Goal: Task Accomplishment & Management: Manage account settings

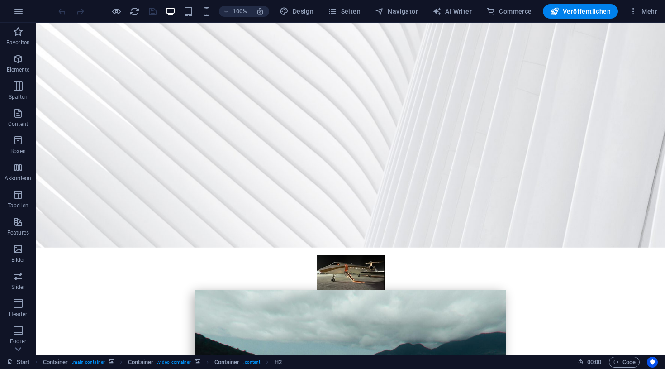
scroll to position [136, 0]
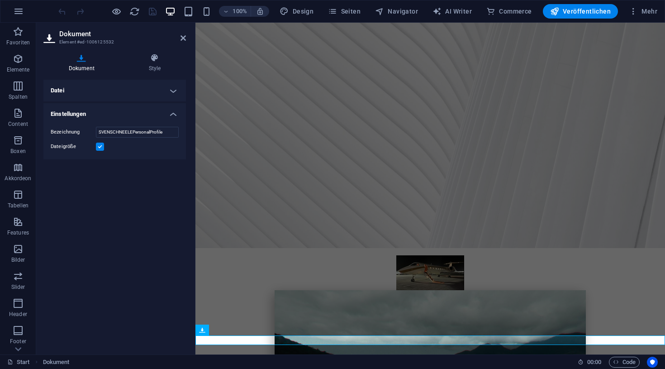
click at [173, 88] on h4 "Datei" at bounding box center [114, 91] width 143 height 22
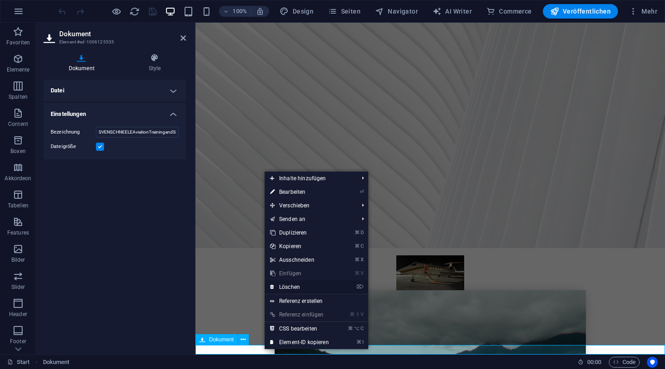
click at [297, 286] on link "⌦ Löschen" at bounding box center [300, 287] width 70 height 14
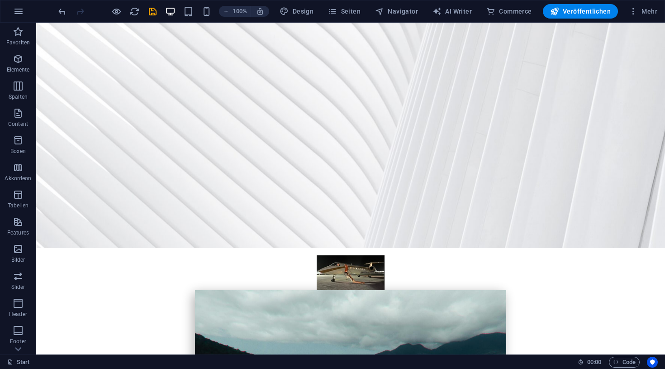
scroll to position [126, 0]
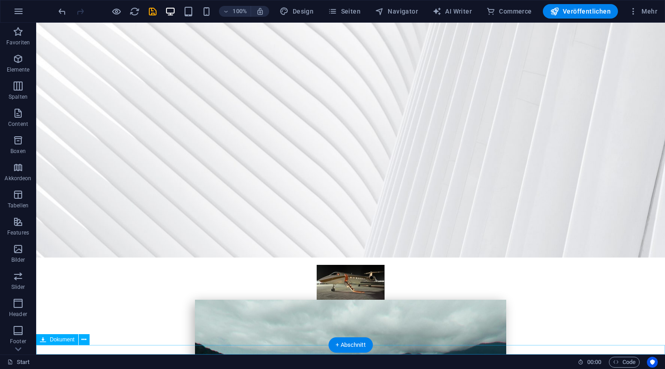
click at [399, 13] on span "Navigator" at bounding box center [396, 11] width 43 height 9
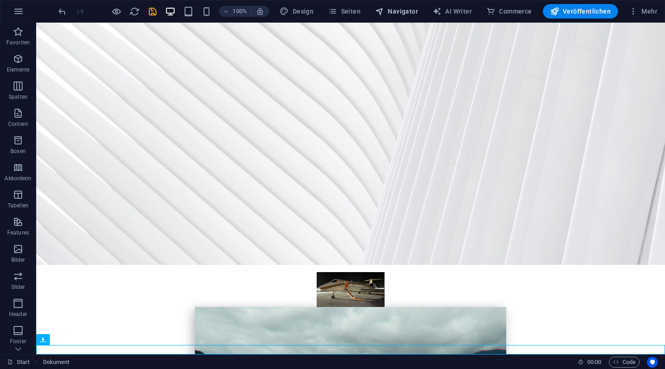
scroll to position [97, 0]
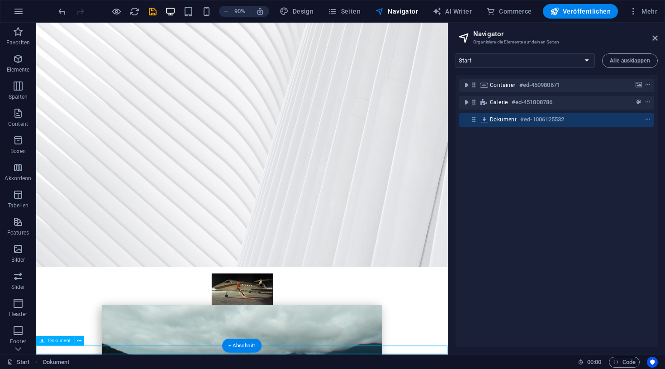
click at [484, 121] on icon at bounding box center [484, 119] width 10 height 7
click at [572, 160] on div "Container #ed-450980671 Galerie #ed-451808786 Dokument #ed-1006125532" at bounding box center [557, 211] width 202 height 272
click at [646, 119] on icon "context-menu" at bounding box center [648, 119] width 6 height 6
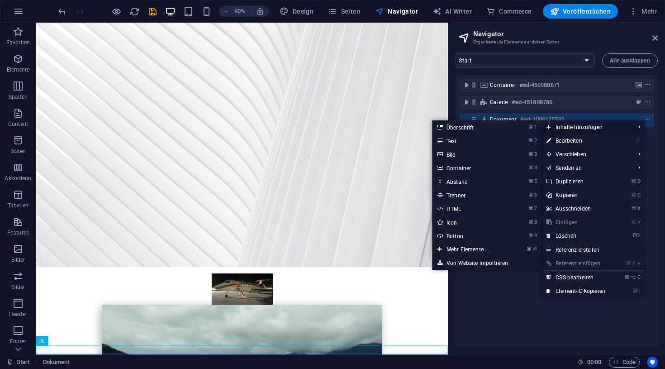
click at [571, 128] on span "Inhalte hinzufügen" at bounding box center [586, 127] width 90 height 14
click at [463, 250] on link "⌘ ⏎ Mehr Elemente ..." at bounding box center [469, 250] width 75 height 14
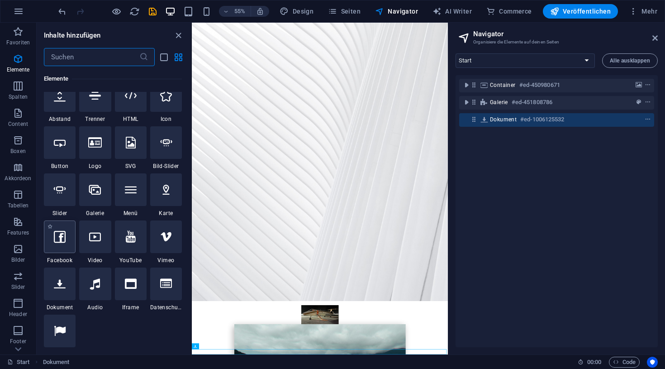
scroll to position [158, 0]
click at [59, 286] on icon at bounding box center [60, 283] width 12 height 12
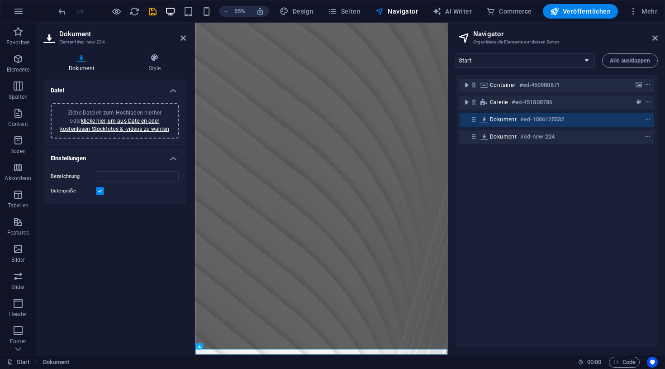
scroll to position [106, 0]
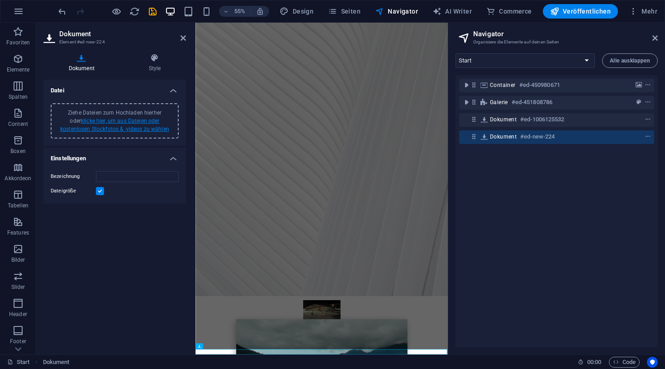
click at [119, 129] on link "klicke hier, um aus Dateien oder kostenlosen Stockfotos & -videos zu wählen" at bounding box center [114, 125] width 109 height 14
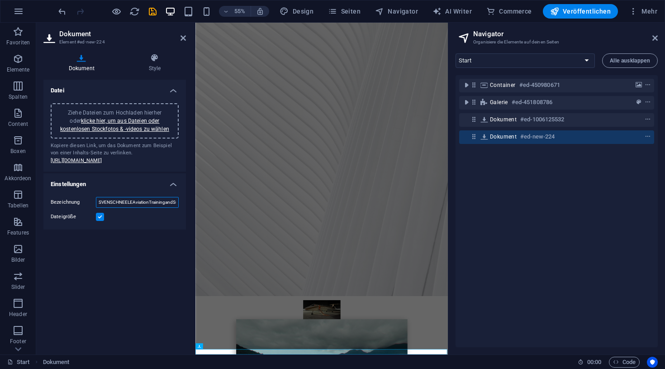
click at [150, 208] on input "SVENSCHNEELEAviationTrainingandSupportingDocumentation-kz2OEoB5hI_oGm_tf0a22Q.p…" at bounding box center [137, 202] width 83 height 11
type input "SVENSCHNEELEAviationTrainingandSupportingDocumentation"
click at [112, 301] on div "Datei Ziehe Dateien zum Hochladen hierher oder klicke hier, um aus Dateien oder…" at bounding box center [114, 213] width 143 height 267
click at [124, 165] on div "Kopiere diesen Link, um das Dokument zum Beispiel von einer Inhalts-Seite zu ve…" at bounding box center [115, 153] width 128 height 23
drag, startPoint x: 124, startPoint y: 184, endPoint x: 62, endPoint y: 160, distance: 66.7
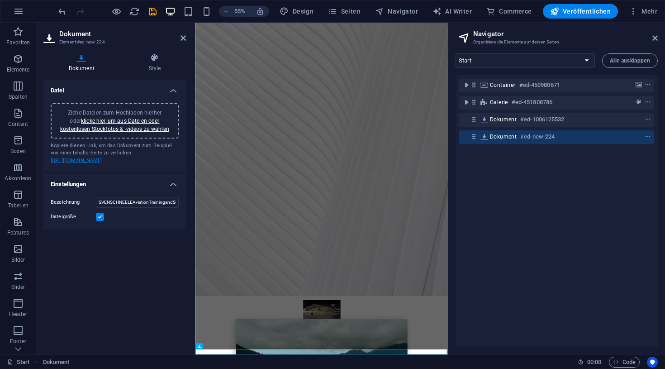
click at [60, 160] on div "Kopiere diesen Link, um das Dokument zum Beispiel von einer Inhalts-Seite zu ve…" at bounding box center [115, 153] width 128 height 23
click at [578, 12] on span "Veröffentlichen" at bounding box center [580, 11] width 61 height 9
checkbox input "false"
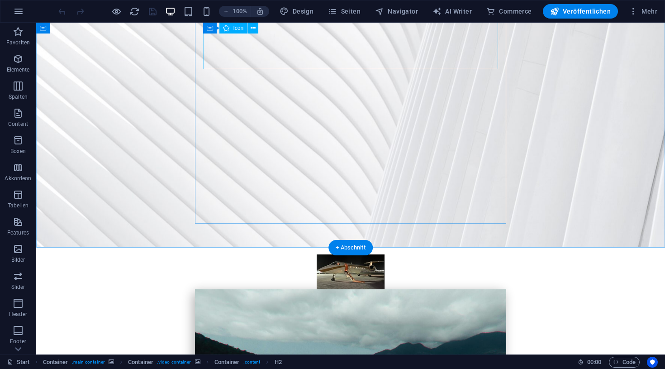
scroll to position [136, 0]
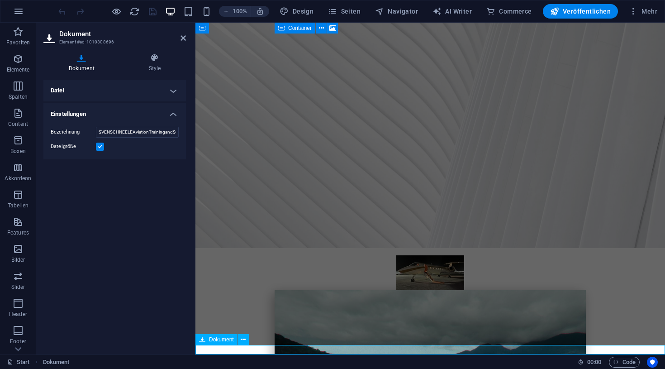
click at [205, 341] on icon at bounding box center [202, 339] width 6 height 11
click at [200, 340] on icon at bounding box center [202, 339] width 6 height 11
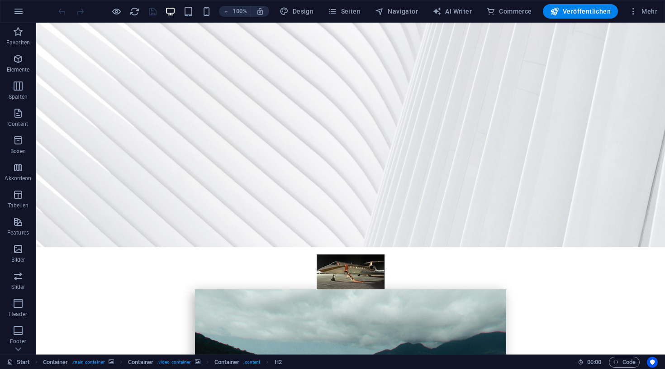
scroll to position [136, 0]
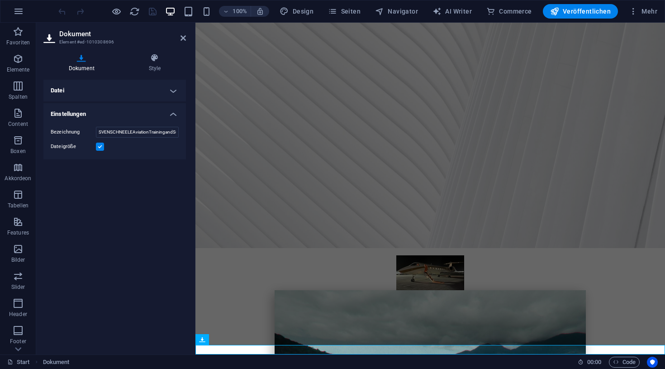
click at [174, 91] on h4 "Datei" at bounding box center [114, 91] width 143 height 22
